Goal: Find contact information

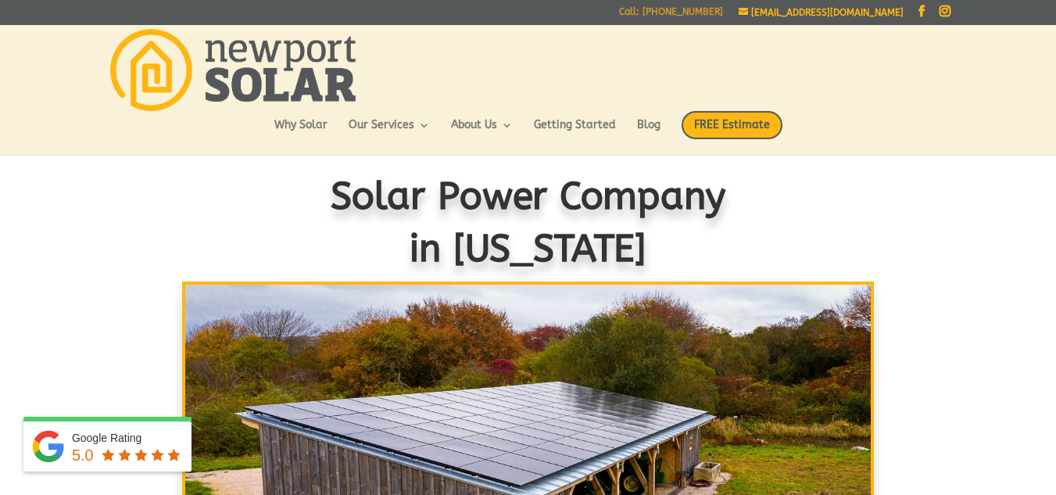
click at [715, 11] on link "Call: [PHONE_NUMBER]" at bounding box center [671, 15] width 104 height 16
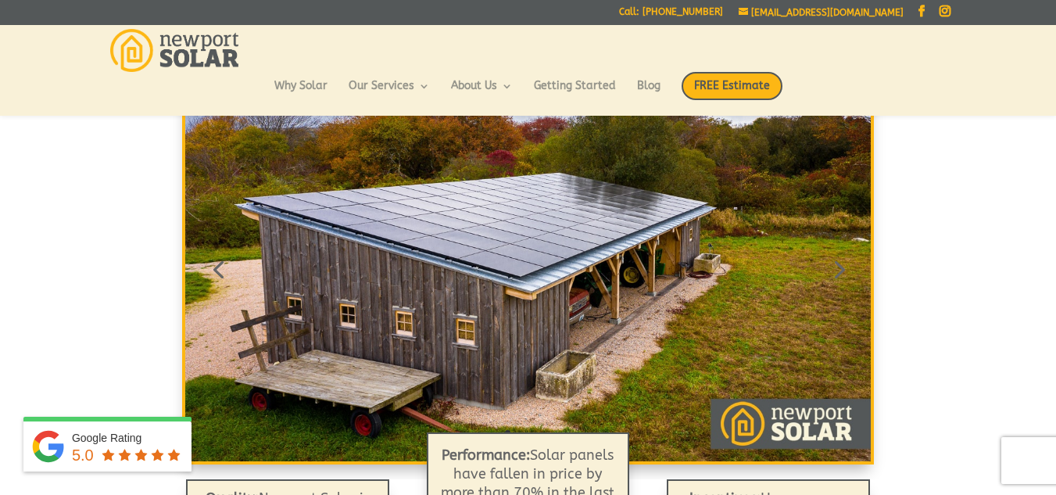
scroll to position [188, 0]
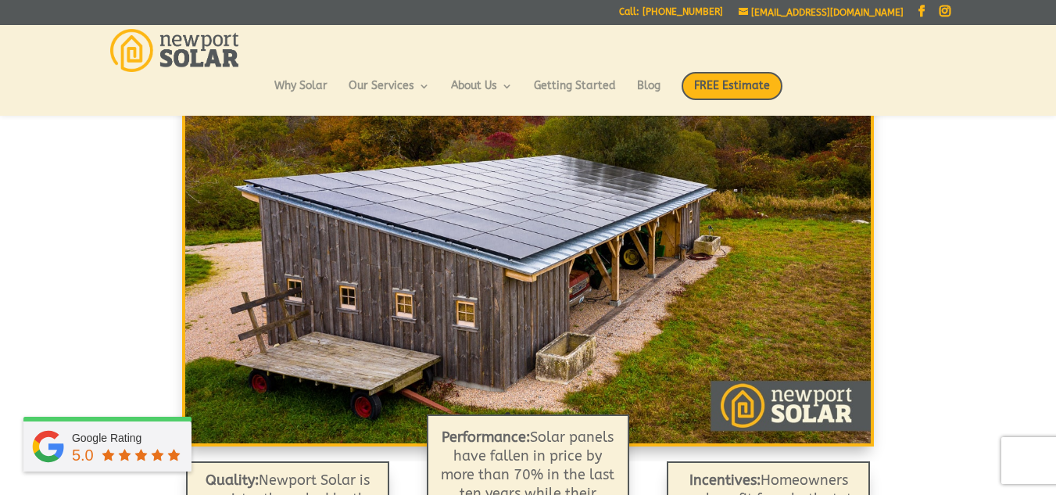
click at [127, 438] on div "Google Rating" at bounding box center [128, 438] width 112 height 16
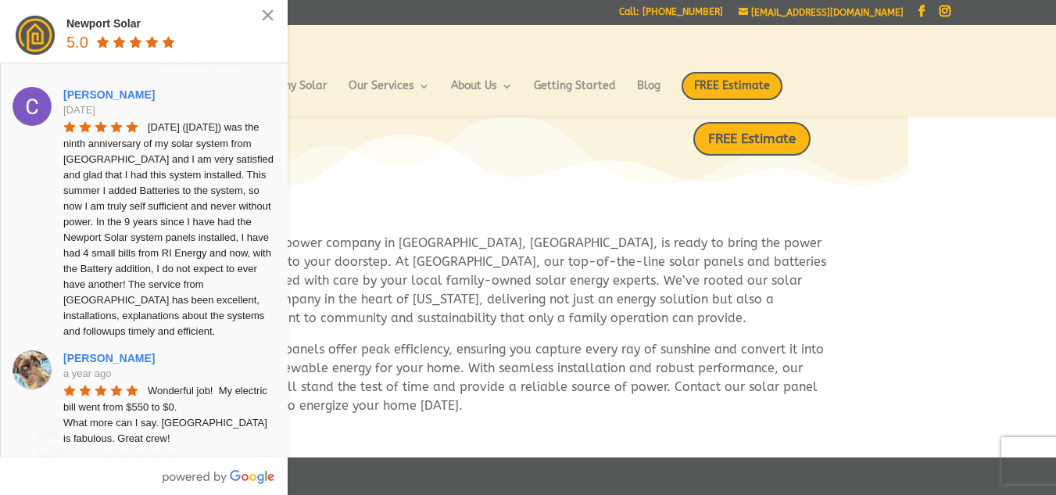
scroll to position [813, 0]
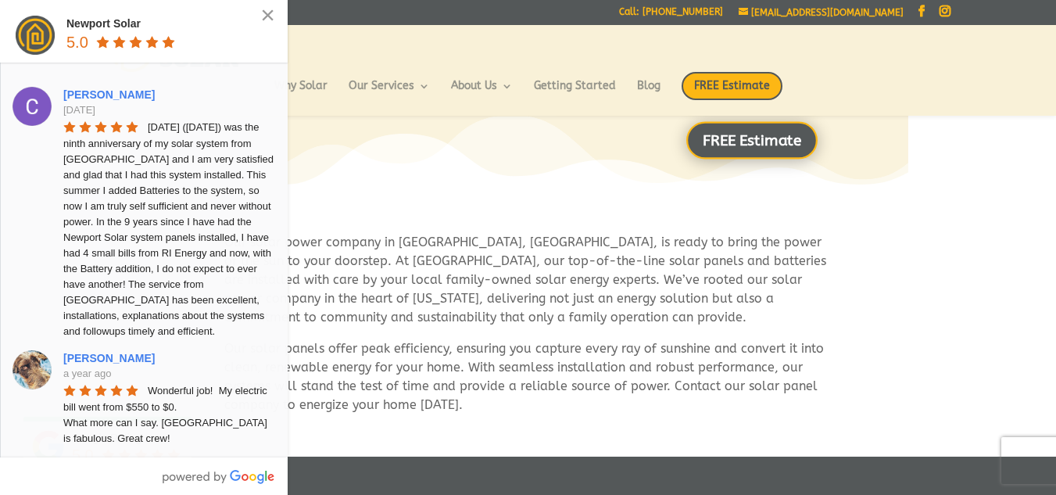
click at [778, 145] on link "FREE Estimate" at bounding box center [751, 141] width 131 height 38
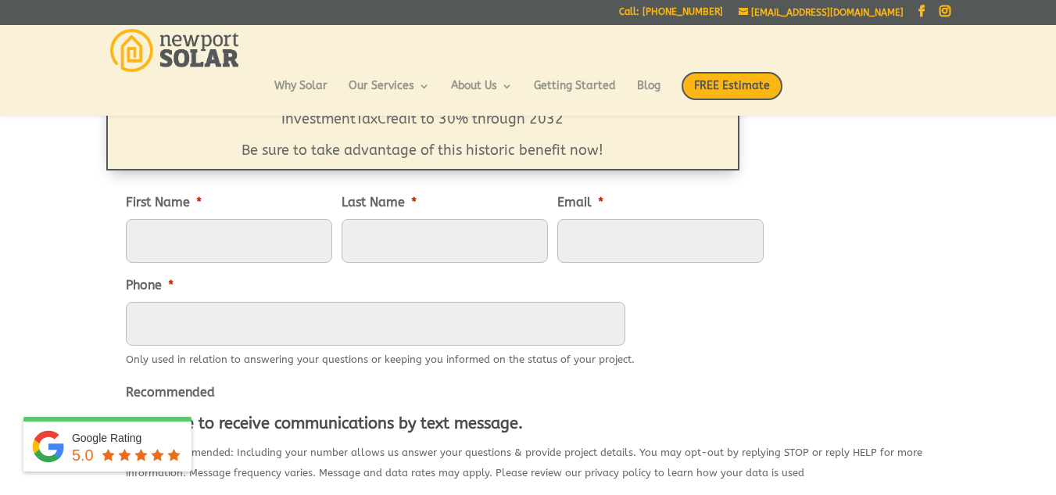
scroll to position [188, 0]
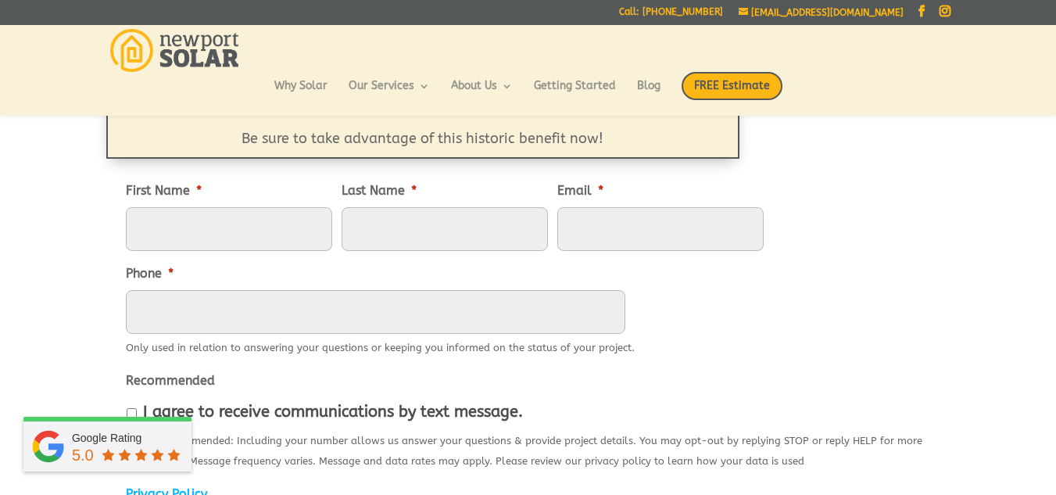
click at [164, 452] on span at bounding box center [159, 454] width 16 height 13
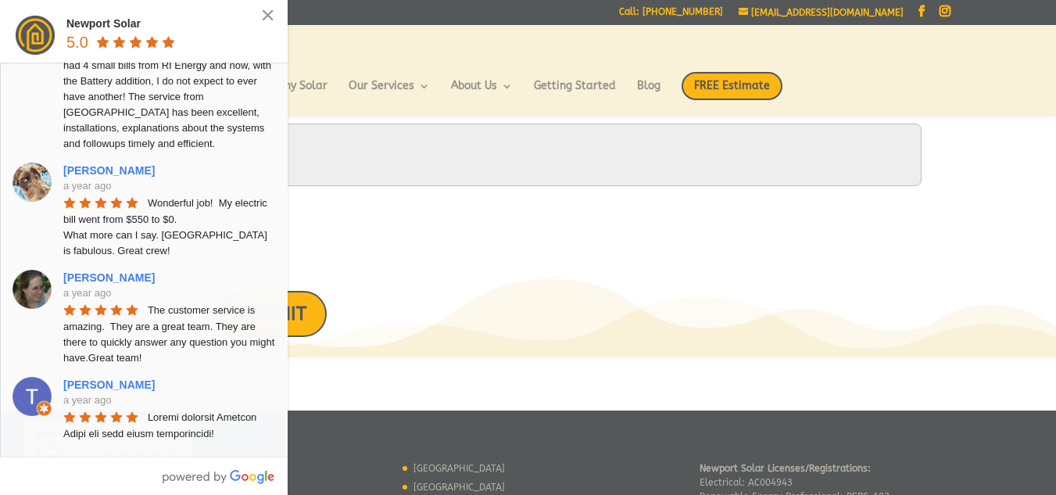
scroll to position [1145, 0]
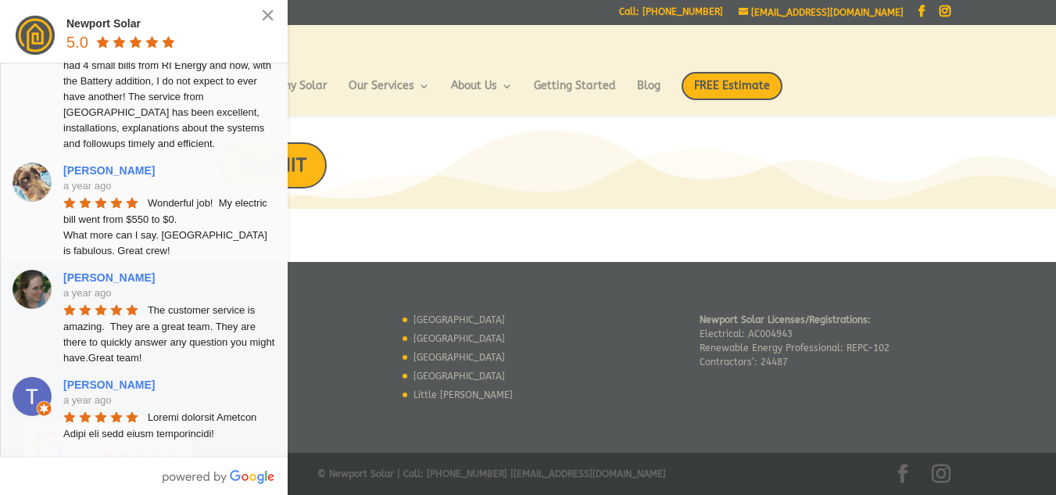
click at [692, 45] on div at bounding box center [528, 48] width 844 height 47
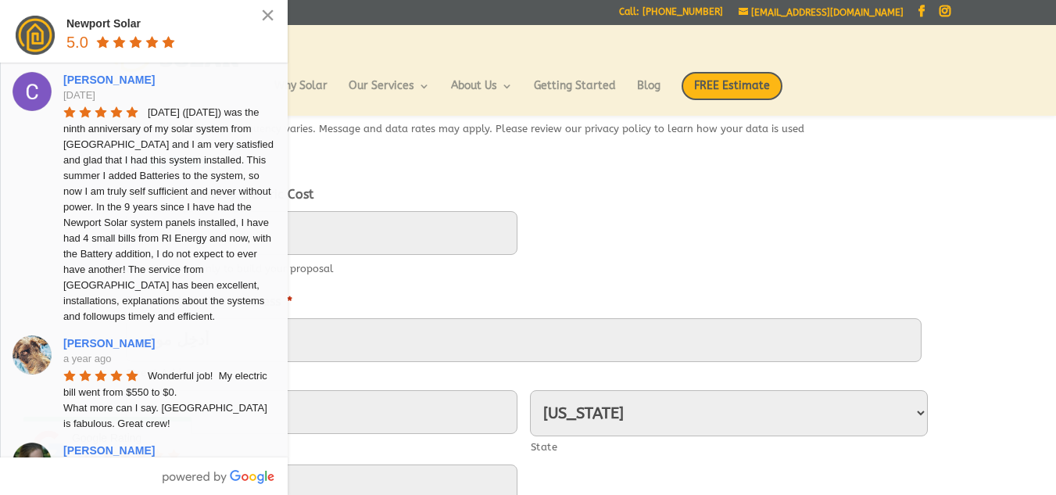
scroll to position [0, 0]
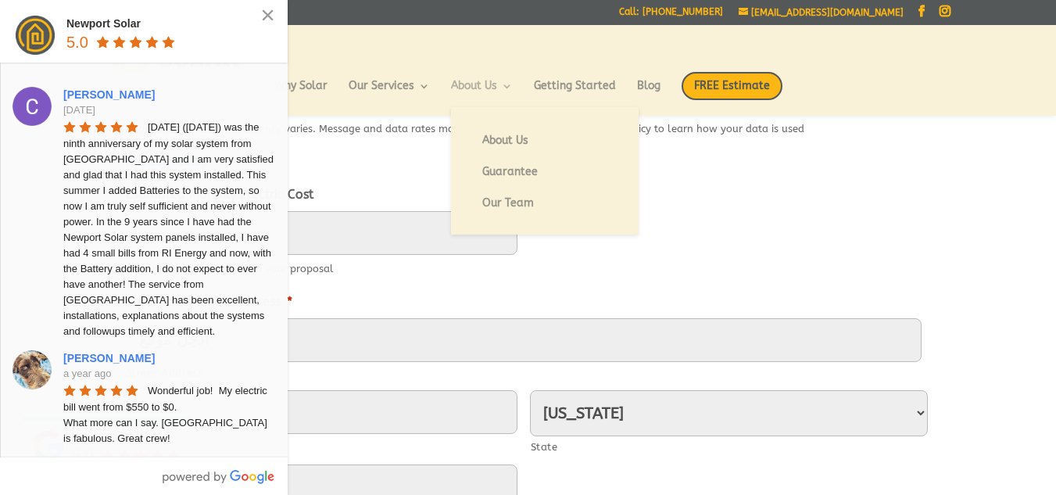
click at [489, 97] on link "About Us" at bounding box center [482, 93] width 62 height 27
